Goal: Information Seeking & Learning: Learn about a topic

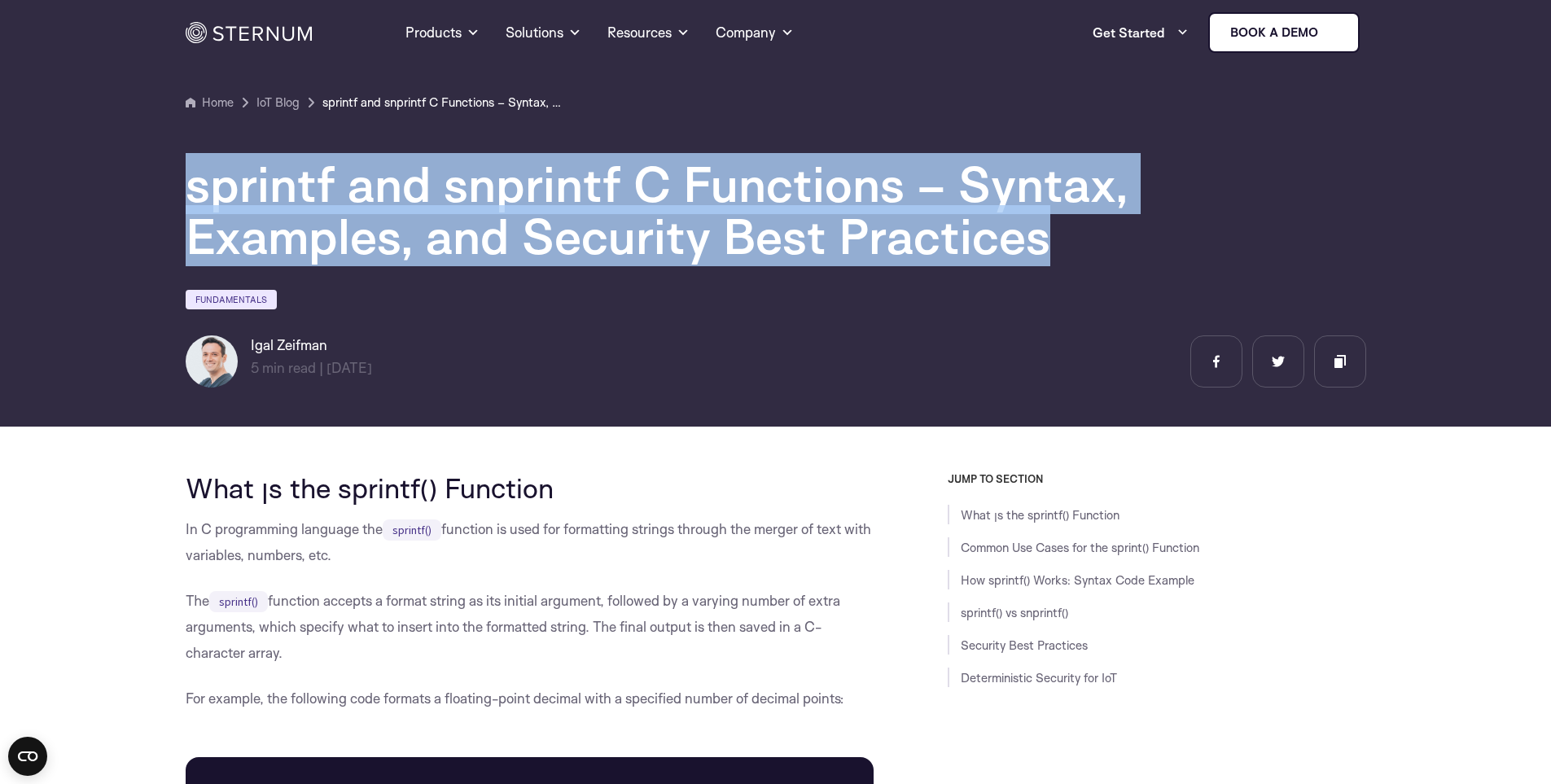
drag, startPoint x: 1073, startPoint y: 249, endPoint x: 134, endPoint y: 162, distance: 943.0
click at [134, 162] on section "Home IoT Blog" at bounding box center [776, 207] width 1551 height 438
click at [217, 180] on h1 "sprintf and snprintf C Functions – Syntax, Examples, and Security Best Practices" at bounding box center [674, 210] width 977 height 104
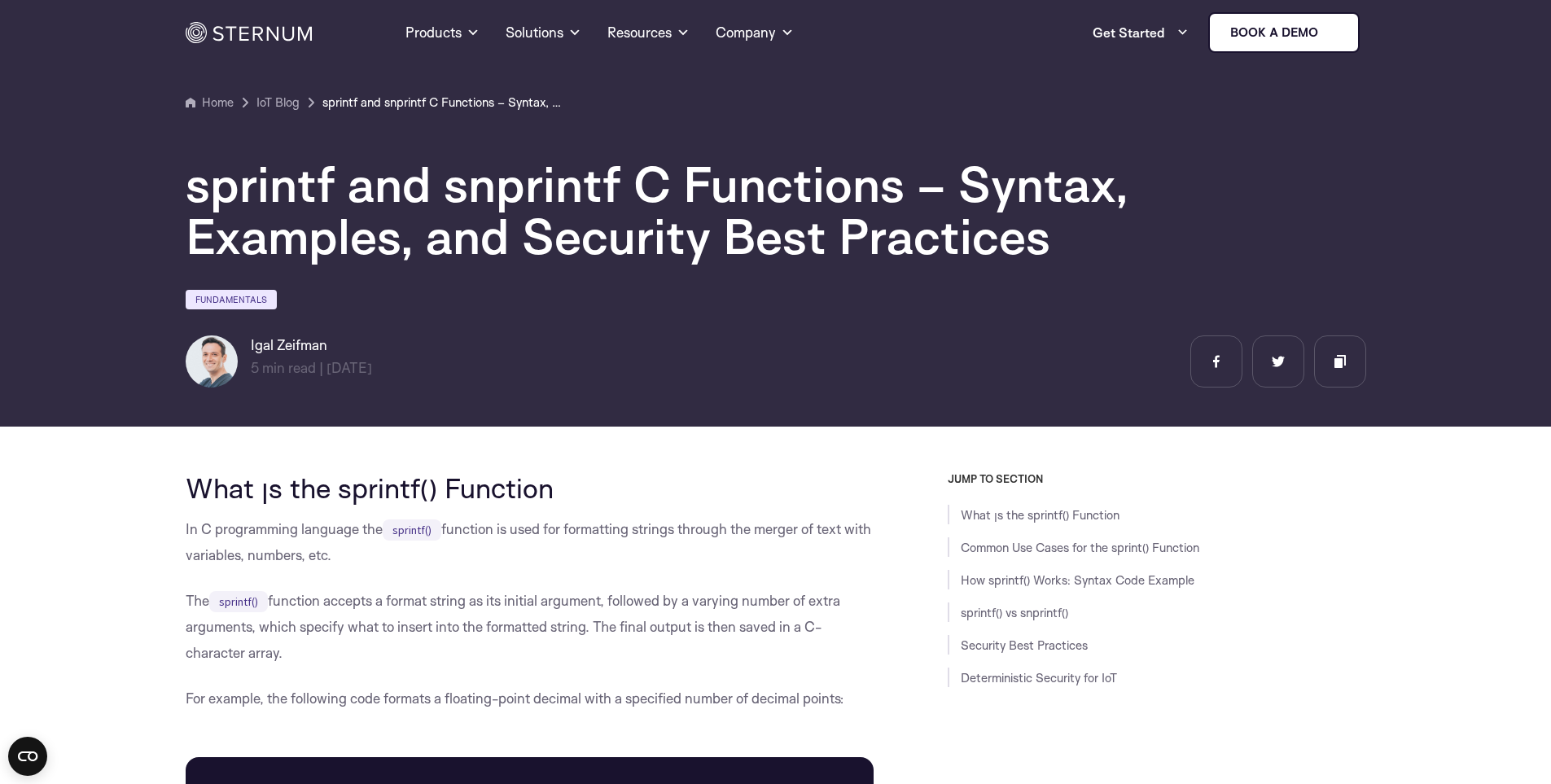
click at [206, 179] on h1 "sprintf and snprintf C Functions – Syntax, Examples, and Security Best Practices" at bounding box center [674, 210] width 977 height 104
drag, startPoint x: 189, startPoint y: 188, endPoint x: 326, endPoint y: 206, distance: 138.2
click at [326, 206] on h1 "sprintf and snprintf C Functions – Syntax, Examples, and Security Best Practices" at bounding box center [674, 210] width 977 height 104
drag, startPoint x: 456, startPoint y: 194, endPoint x: 631, endPoint y: 193, distance: 175.0
click at [631, 193] on h1 "sprintf and snprintf C Functions – Syntax, Examples, and Security Best Practices" at bounding box center [674, 210] width 977 height 104
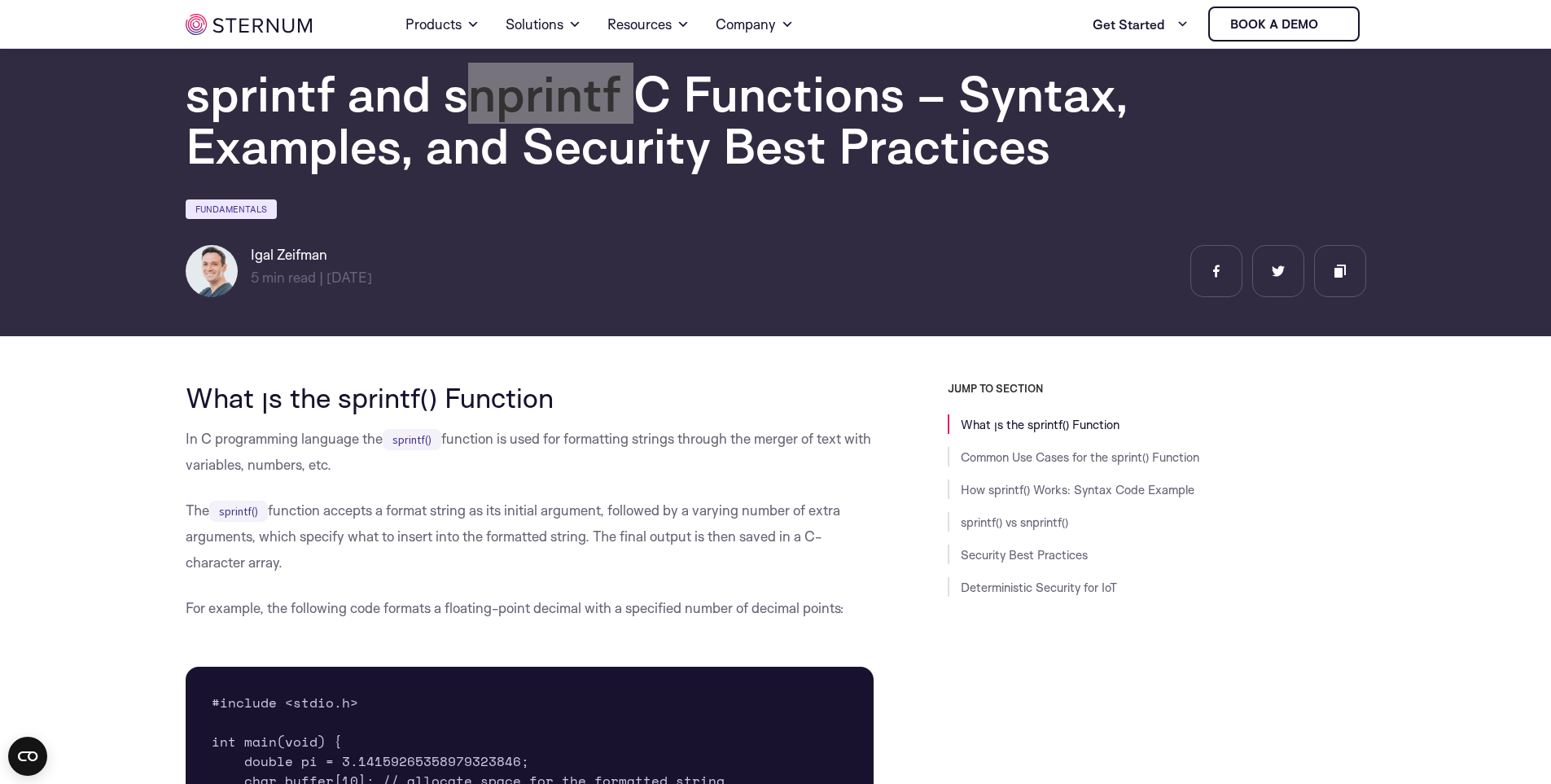
scroll to position [154, 0]
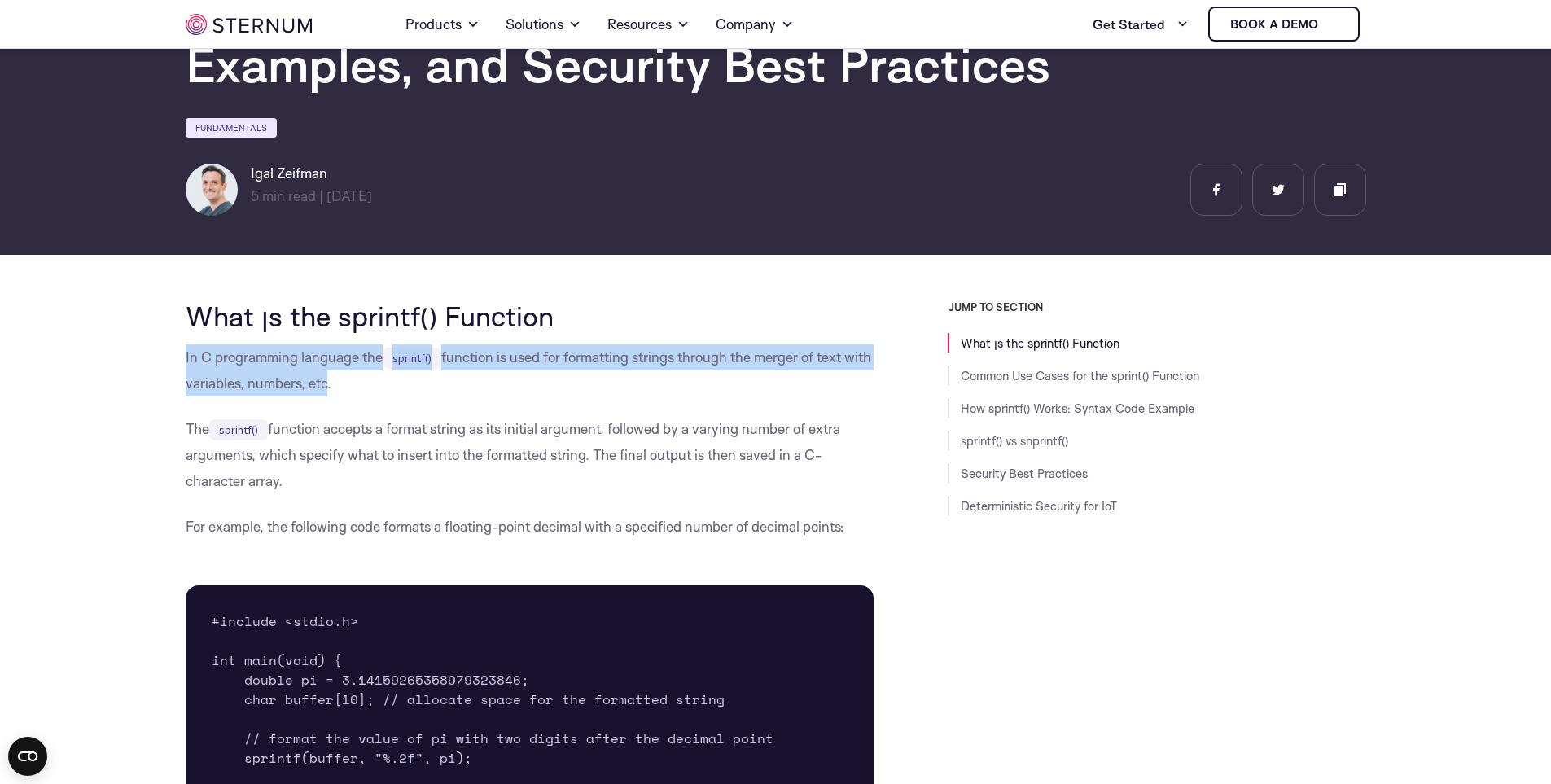
drag, startPoint x: 153, startPoint y: 357, endPoint x: 357, endPoint y: 383, distance: 205.7
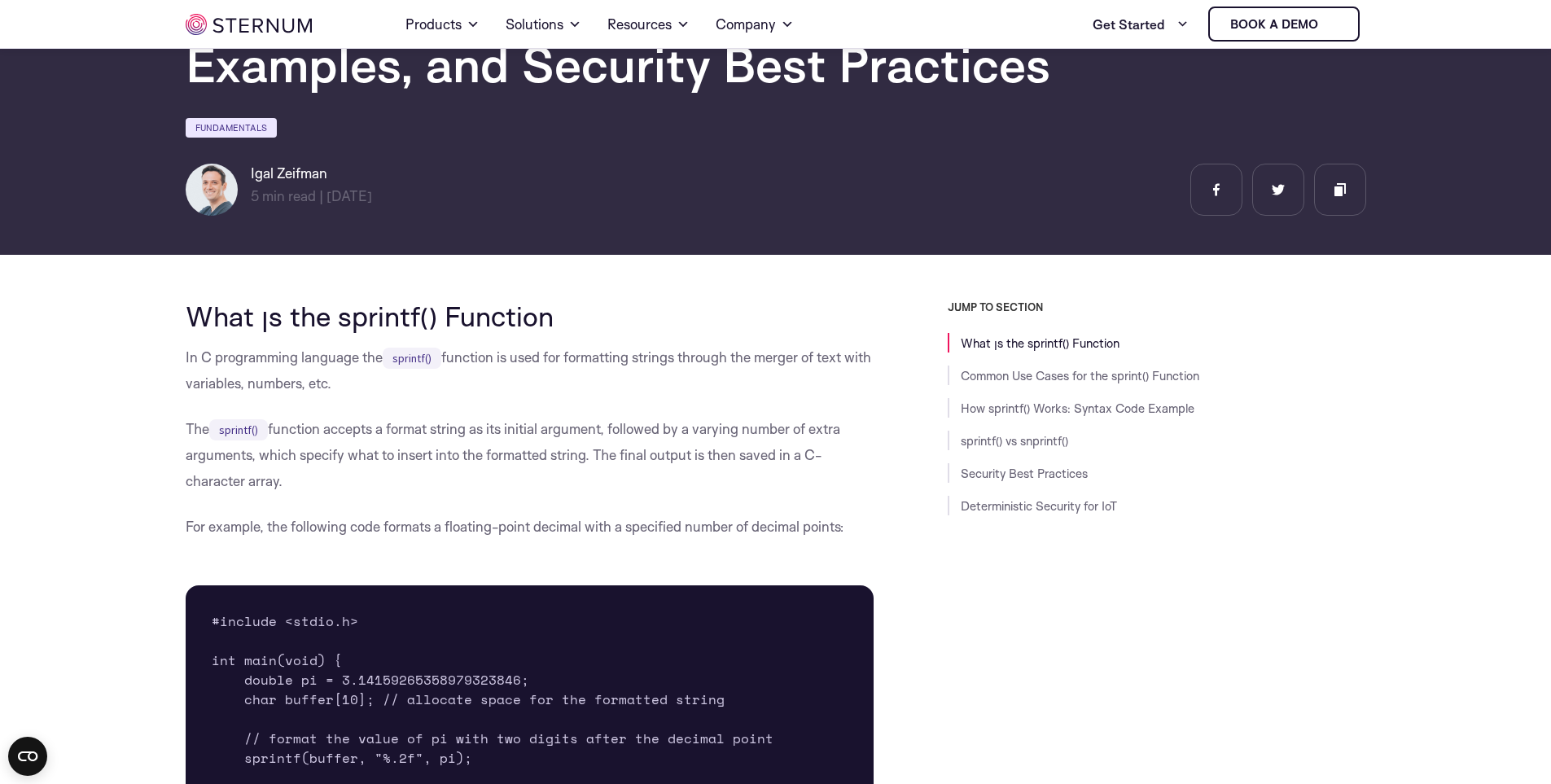
click at [364, 383] on p "In C programming language the sprintf() function is used for formatting strings…" at bounding box center [529, 370] width 688 height 52
